Goal: Information Seeking & Learning: Learn about a topic

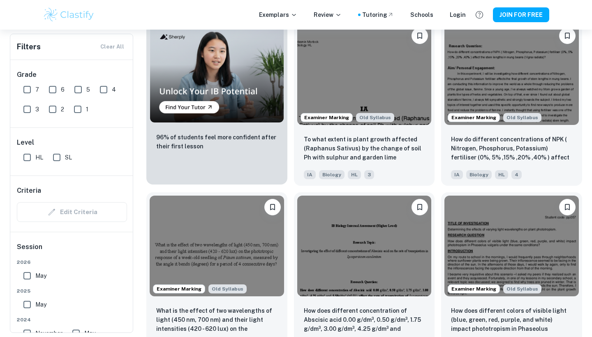
scroll to position [625, 0]
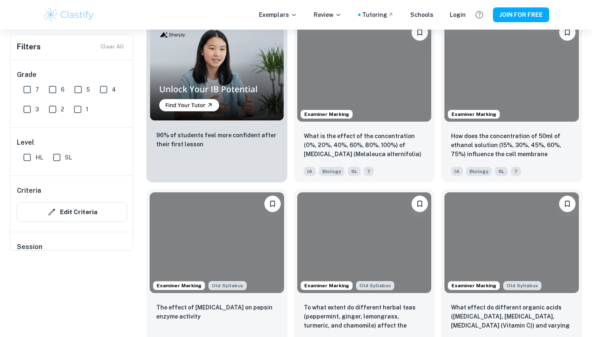
scroll to position [78, 0]
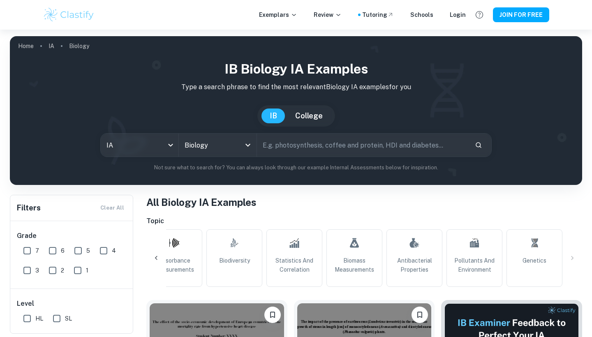
scroll to position [0, 739]
click at [571, 256] on div "All Plant Biology pH Influence Temperature Concentration Fermentation Respirati…" at bounding box center [363, 258] width 435 height 58
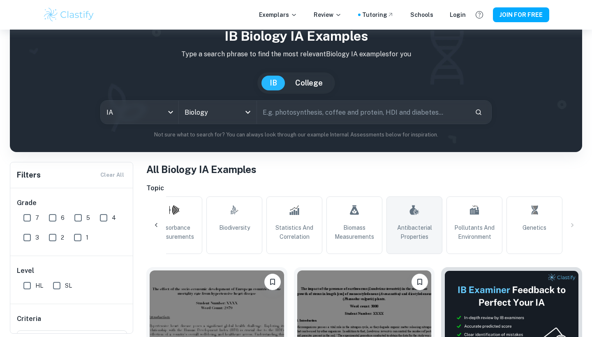
click at [421, 224] on span "Antibacterial Properties" at bounding box center [414, 232] width 48 height 18
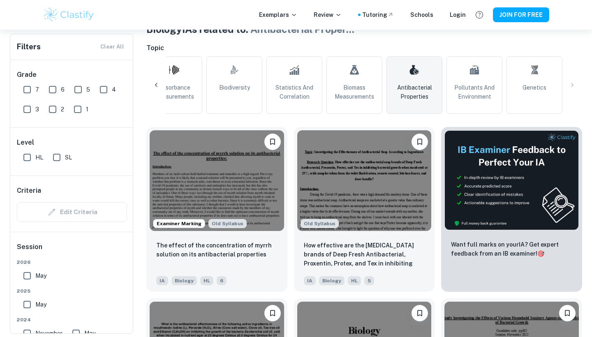
scroll to position [161, 0]
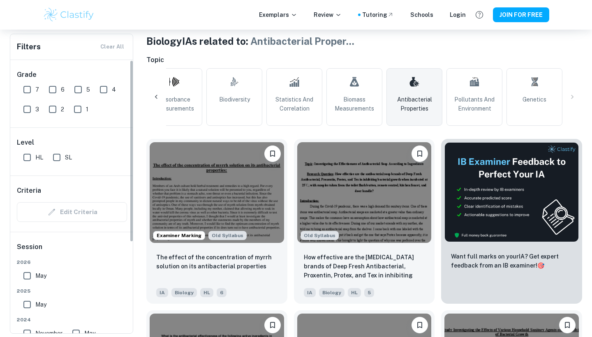
click at [29, 161] on input "HL" at bounding box center [27, 157] width 16 height 16
checkbox input "true"
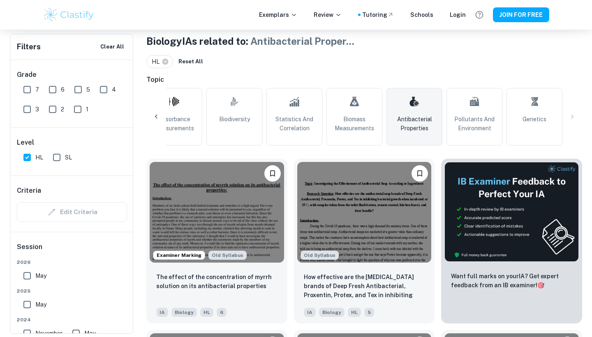
click at [28, 90] on input "7" at bounding box center [27, 89] width 16 height 16
checkbox input "true"
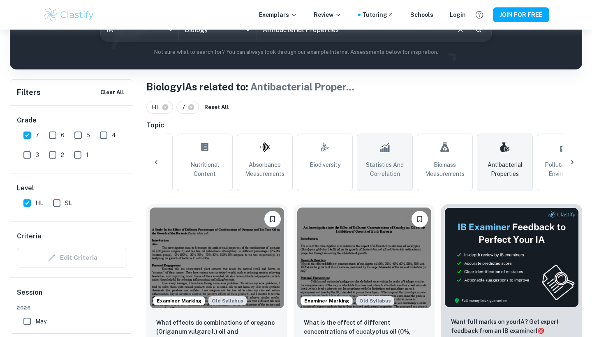
scroll to position [0, 638]
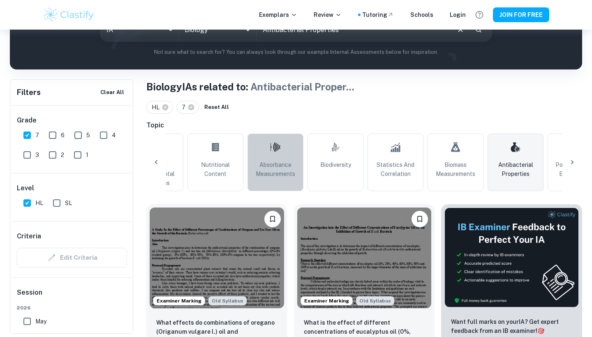
click at [264, 153] on link "Absorbance Measurements" at bounding box center [275, 163] width 56 height 58
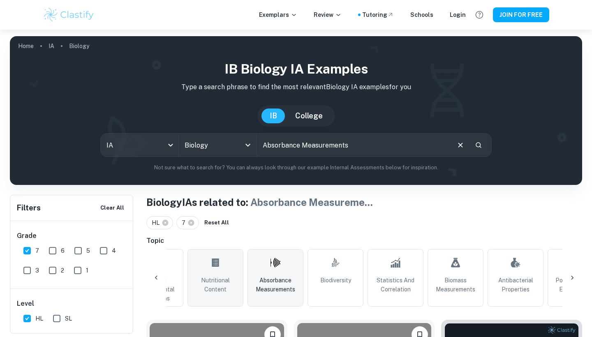
click at [209, 275] on link "Nutritional Content" at bounding box center [215, 278] width 56 height 58
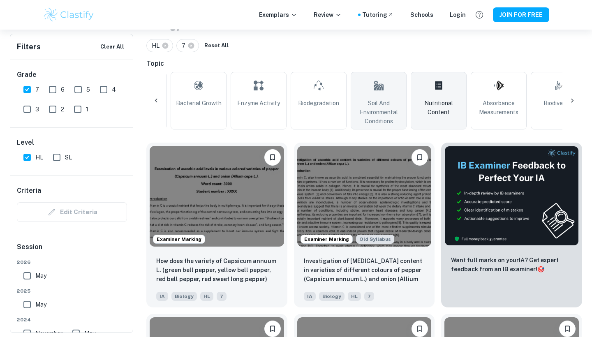
scroll to position [0, 401]
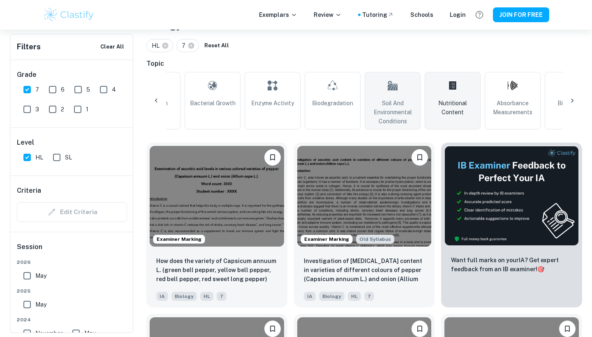
click at [388, 88] on icon at bounding box center [392, 87] width 10 height 7
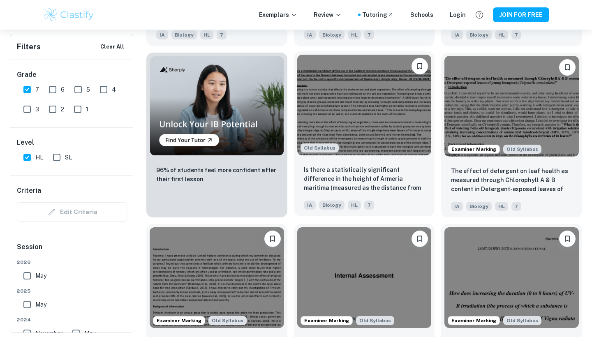
scroll to position [609, 0]
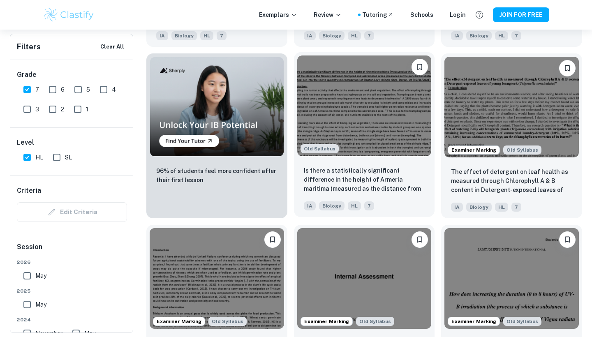
click at [363, 129] on img at bounding box center [364, 105] width 134 height 101
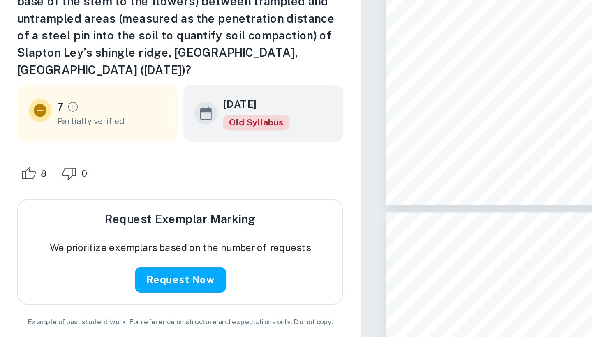
scroll to position [2489, 0]
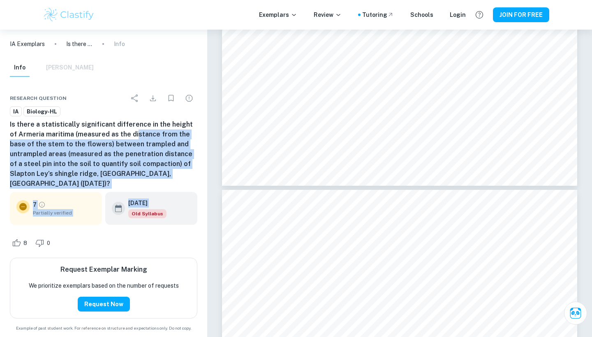
drag, startPoint x: 125, startPoint y: 131, endPoint x: 199, endPoint y: 184, distance: 90.6
click at [199, 184] on div "Research question IA Biology-HL Is there a statistically significant difference…" at bounding box center [103, 210] width 207 height 261
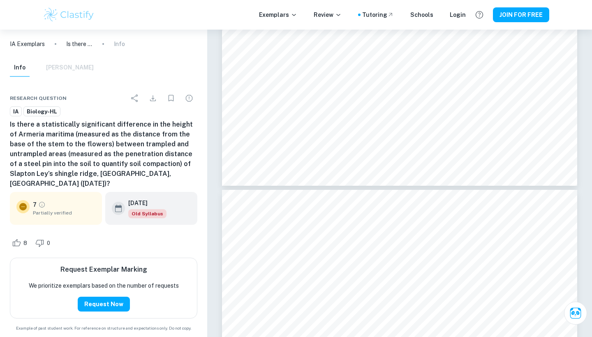
click at [138, 124] on h6 "Is there a statistically significant difference in the height of Armeria mariti…" at bounding box center [103, 154] width 187 height 69
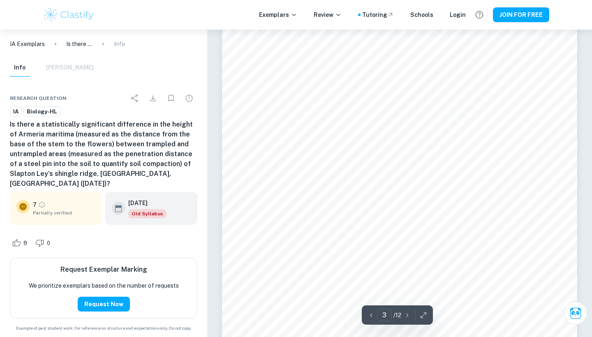
scroll to position [1218, 0]
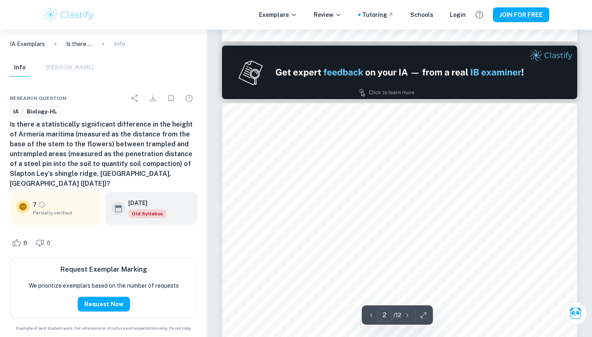
type input "1"
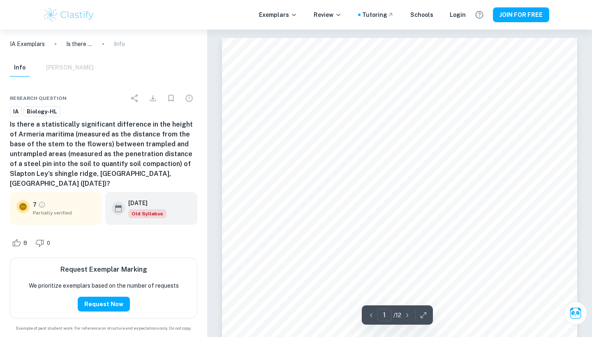
scroll to position [0, 0]
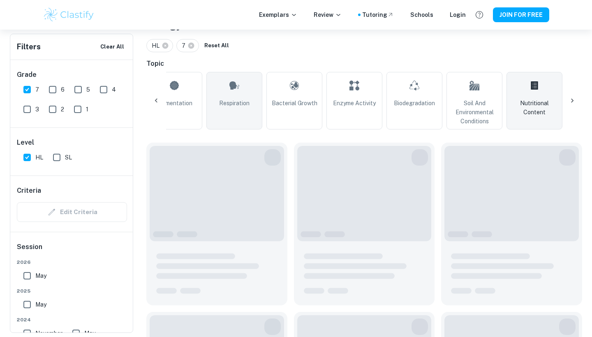
scroll to position [177, 0]
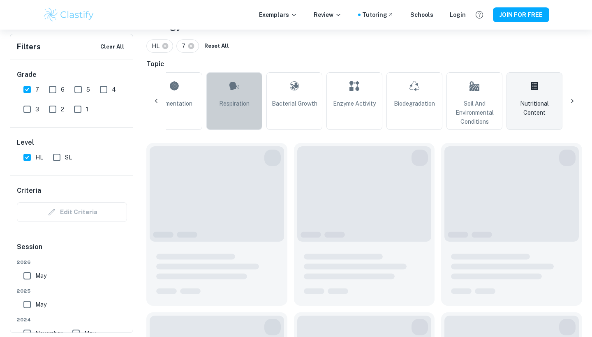
click at [229, 104] on span "Respiration" at bounding box center [234, 103] width 30 height 9
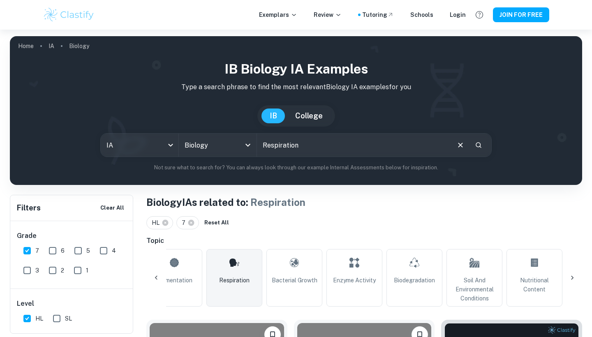
click at [229, 104] on div "IB Biology IA examples Type a search phrase to find the most relevant Biology I…" at bounding box center [295, 115] width 559 height 113
click at [158, 278] on icon at bounding box center [156, 278] width 8 height 8
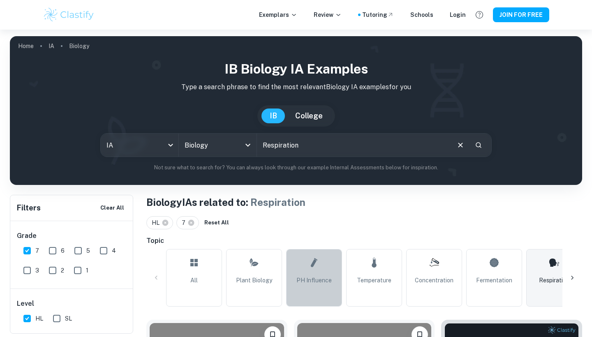
click at [316, 280] on span "pH Influence" at bounding box center [313, 280] width 35 height 9
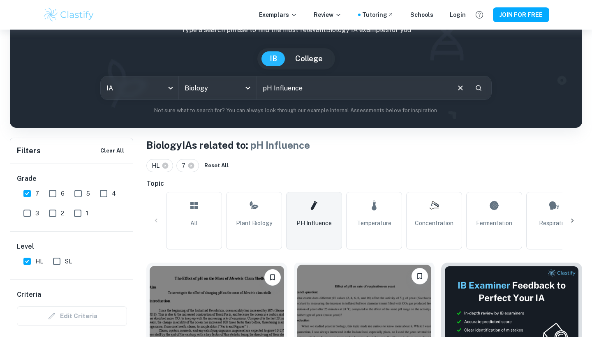
scroll to position [148, 0]
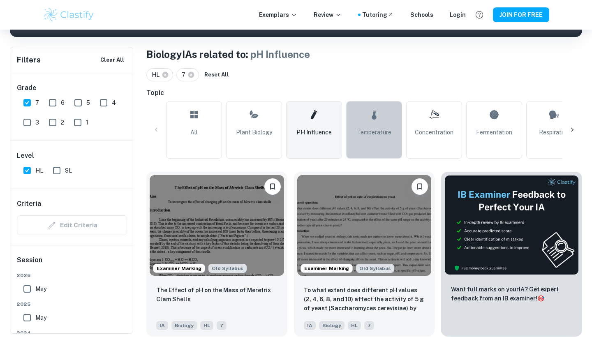
click at [381, 134] on span "Temperature" at bounding box center [374, 132] width 35 height 9
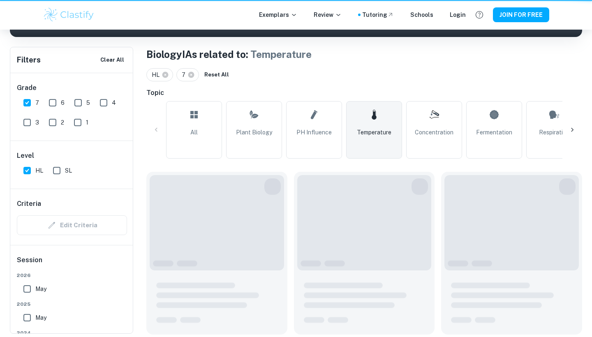
type input "Temperature"
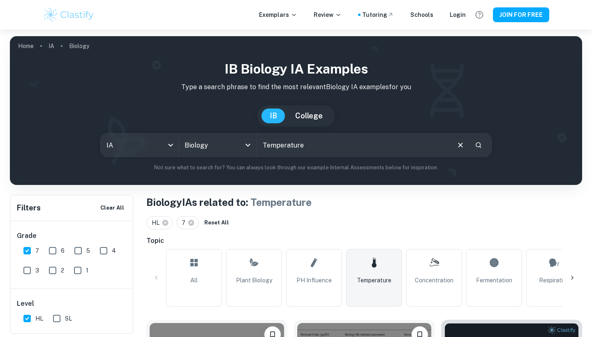
click at [289, 144] on input "Temperature" at bounding box center [353, 145] width 192 height 23
click at [325, 150] on input "Temperature" at bounding box center [353, 145] width 192 height 23
click at [457, 146] on icon "Clear" at bounding box center [460, 144] width 9 height 9
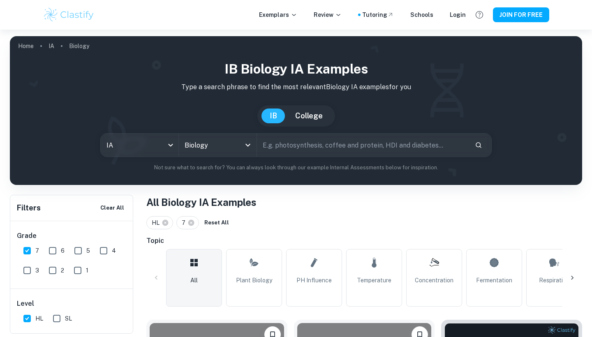
click at [457, 146] on input "text" at bounding box center [362, 145] width 211 height 23
type input "water stress"
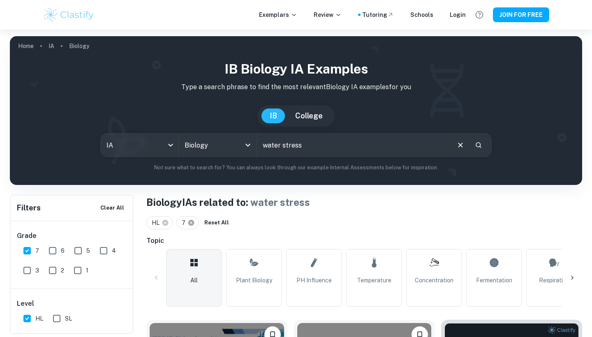
click at [192, 222] on icon at bounding box center [191, 223] width 6 height 6
checkbox input "false"
click at [471, 147] on div "water stress ​" at bounding box center [374, 145] width 234 height 23
click at [477, 147] on icon "Search" at bounding box center [478, 145] width 6 height 6
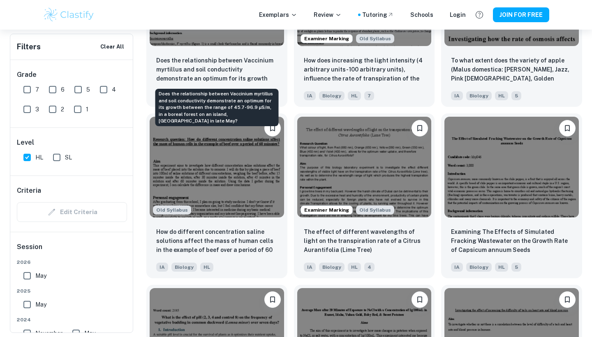
scroll to position [1749, 0]
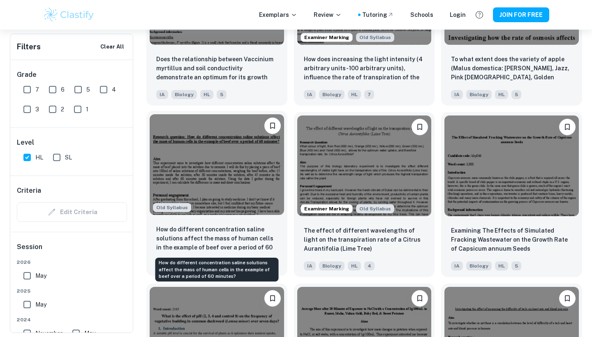
drag, startPoint x: 186, startPoint y: 233, endPoint x: 188, endPoint y: 240, distance: 7.1
click at [188, 240] on p "How do different concentration saline solutions affect the mass of human cells …" at bounding box center [216, 239] width 121 height 28
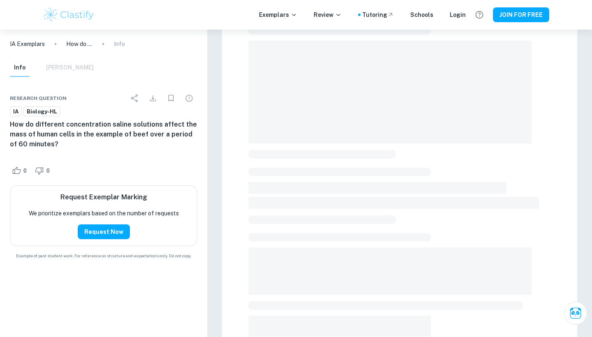
scroll to position [73, 0]
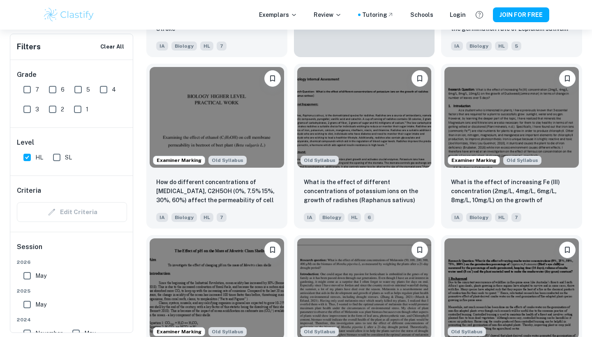
scroll to position [4579, 0]
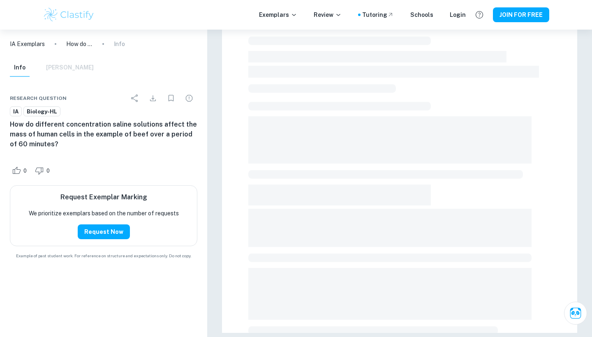
scroll to position [73, 0]
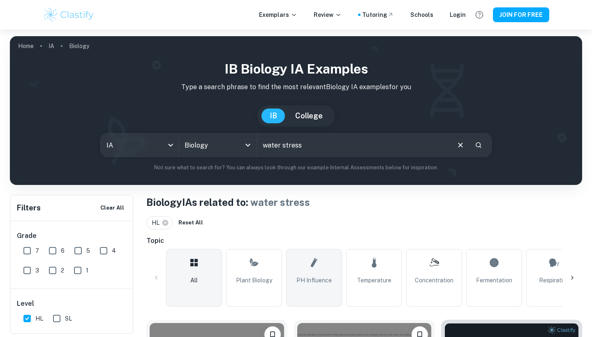
scroll to position [25, 0]
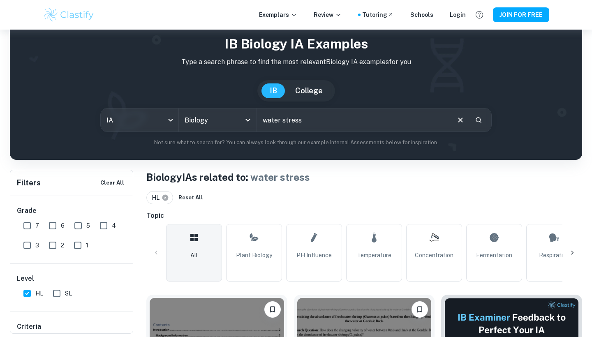
click at [163, 198] on icon at bounding box center [165, 198] width 6 height 6
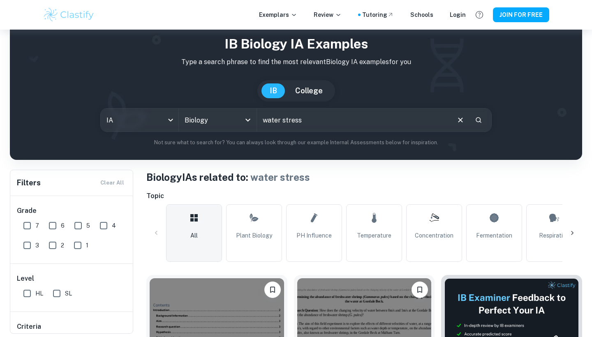
checkbox input "false"
click at [483, 127] on div "water stress ​" at bounding box center [374, 119] width 234 height 23
click at [480, 122] on icon "Search" at bounding box center [478, 120] width 6 height 6
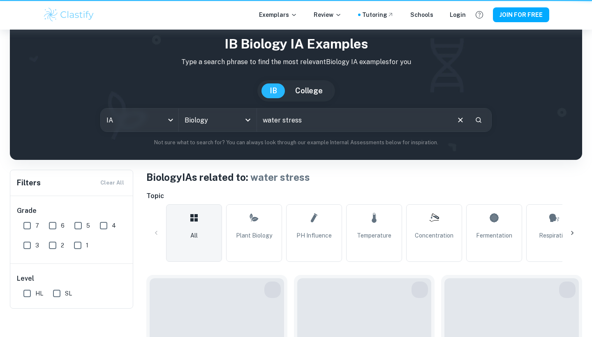
scroll to position [0, 0]
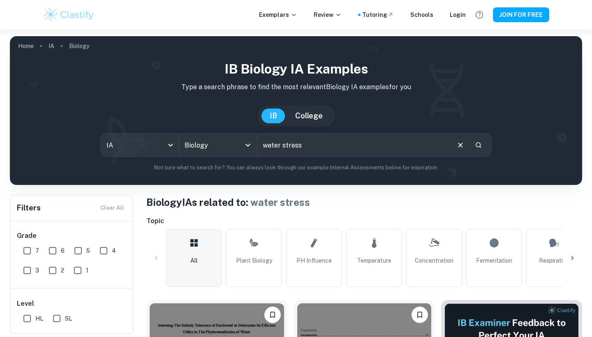
click at [476, 117] on div "IB College" at bounding box center [295, 115] width 559 height 21
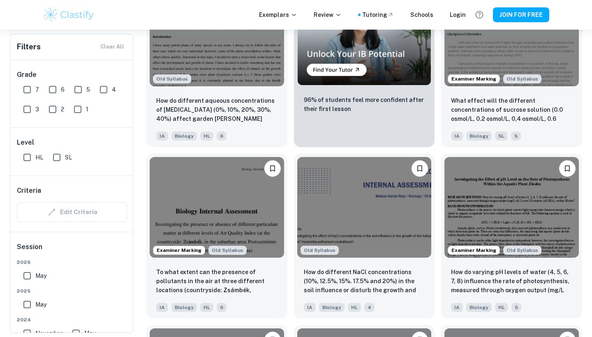
scroll to position [1562, 0]
